Goal: Find specific page/section: Find specific page/section

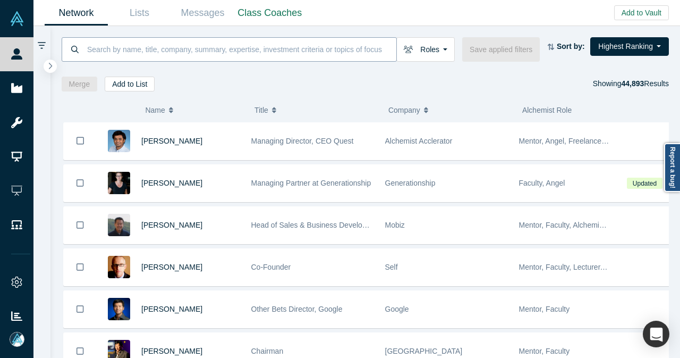
click at [338, 41] on input at bounding box center [241, 49] width 310 height 25
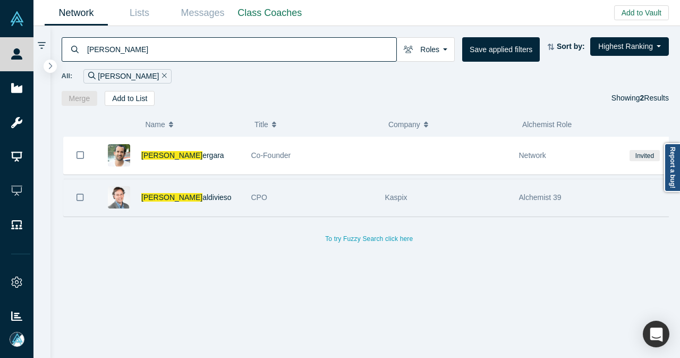
type input "andres v"
click at [218, 189] on div "Andres V aldivieso" at bounding box center [190, 197] width 99 height 37
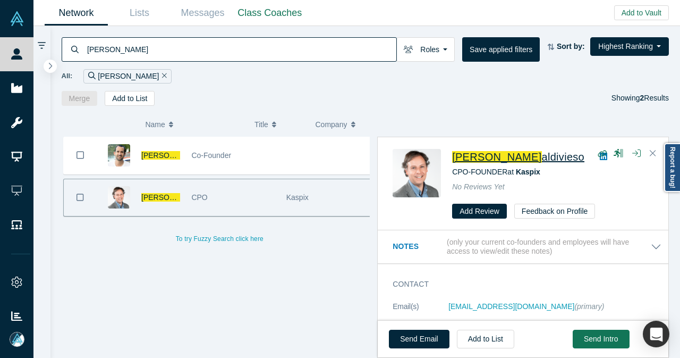
click at [487, 157] on span "Andres V" at bounding box center [496, 157] width 89 height 12
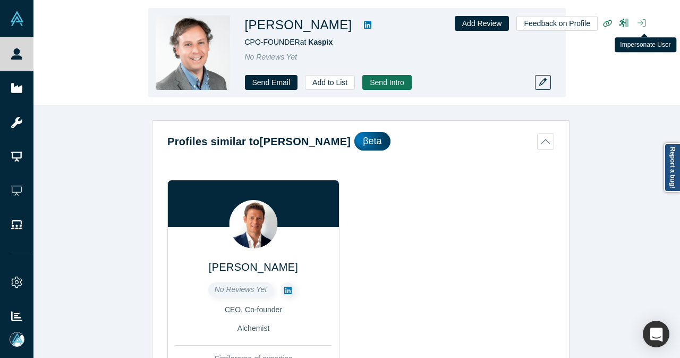
click at [642, 22] on icon "button" at bounding box center [642, 23] width 9 height 9
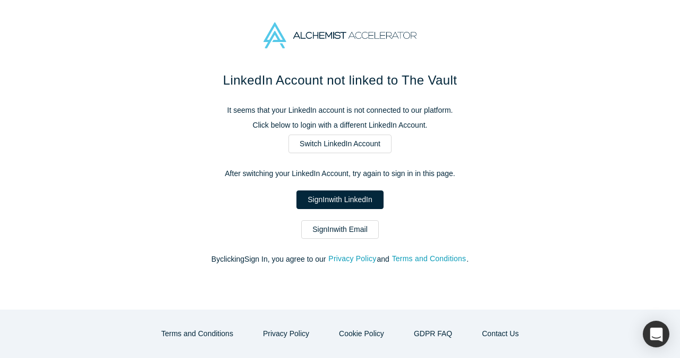
click at [351, 234] on link "Sign In with Email" at bounding box center [340, 229] width 78 height 19
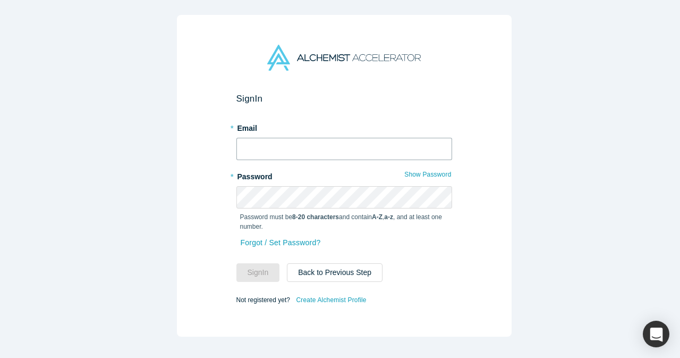
click at [326, 145] on input "text" at bounding box center [344, 149] width 216 height 22
type input "[EMAIL_ADDRESS][DOMAIN_NAME]"
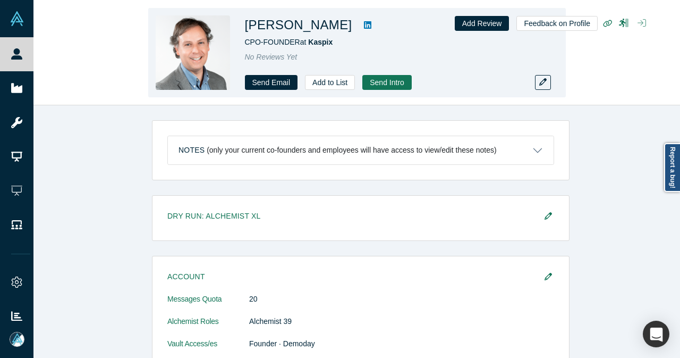
click at [642, 24] on icon "button" at bounding box center [642, 23] width 9 height 9
